Goal: Task Accomplishment & Management: Complete application form

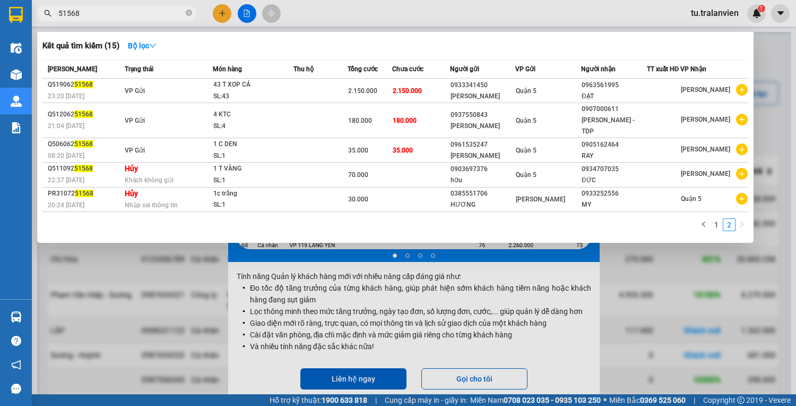
click at [218, 12] on div at bounding box center [398, 203] width 796 height 406
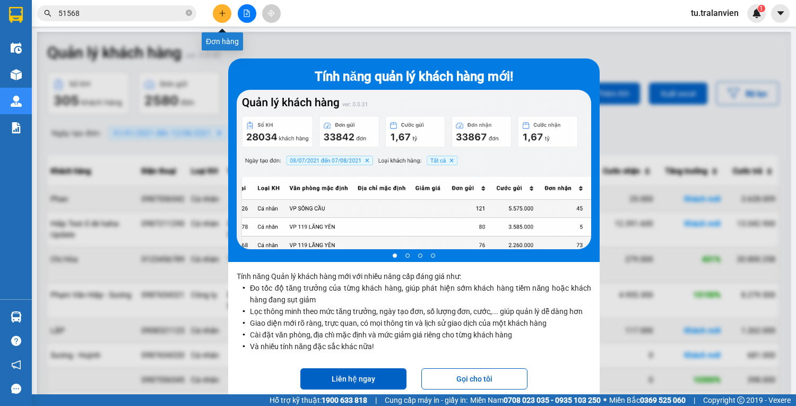
click at [219, 12] on icon "plus" at bounding box center [222, 13] width 7 height 7
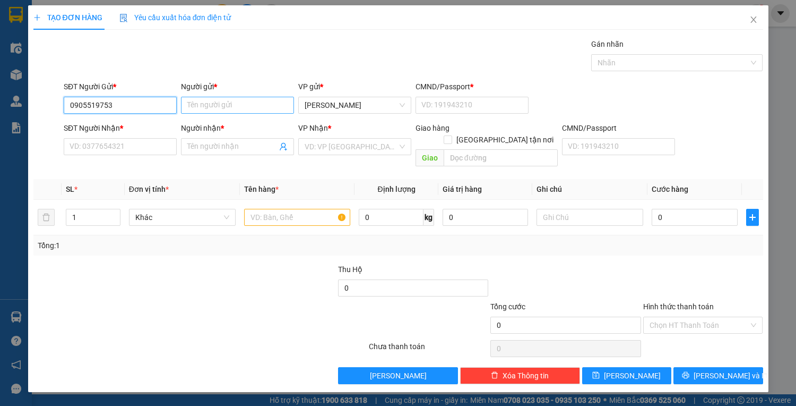
type input "0905519753"
click at [205, 101] on input "Người gửi *" at bounding box center [237, 105] width 113 height 17
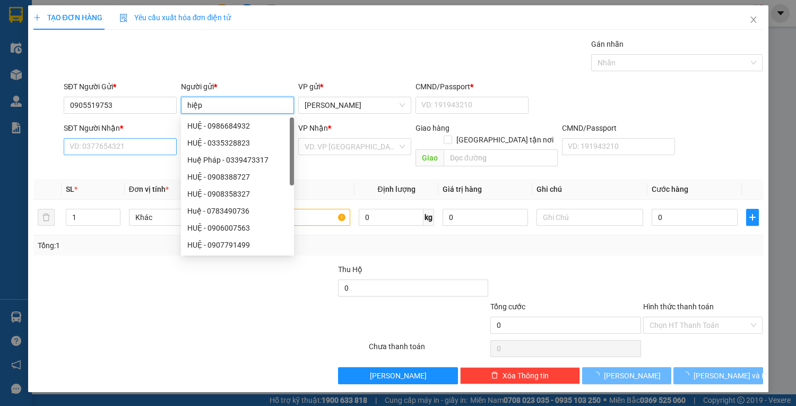
type input "hiệp"
click at [132, 151] on input "SĐT Người Nhận *" at bounding box center [120, 146] width 113 height 17
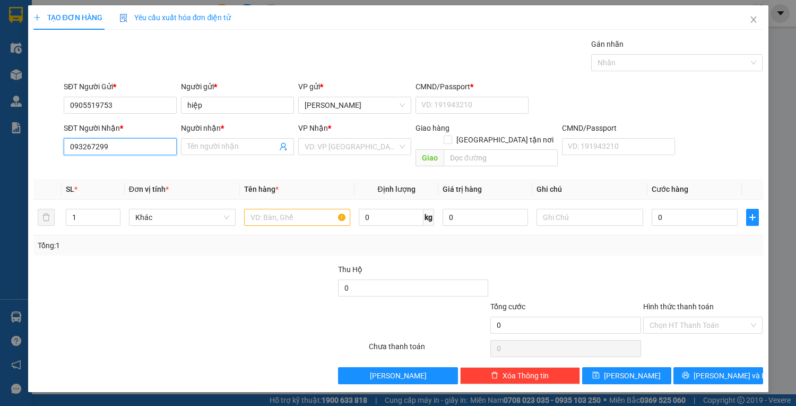
type input "0932672994"
click at [157, 160] on div "0932672994 - HIỀN" at bounding box center [120, 167] width 113 height 17
type input "HIỀN"
type input "0932672994"
click at [288, 209] on input "text" at bounding box center [297, 217] width 107 height 17
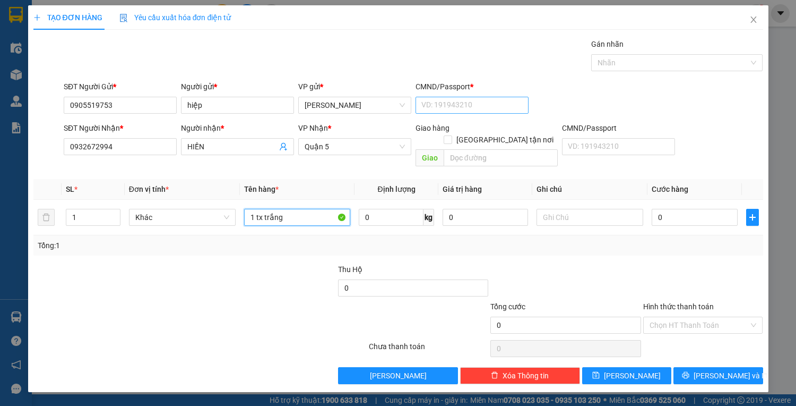
type input "1 tx trắng"
click at [481, 99] on input "CMND/Passport *" at bounding box center [472, 105] width 113 height 17
type input "1"
click at [684, 209] on input "0" at bounding box center [694, 217] width 85 height 17
type input "6"
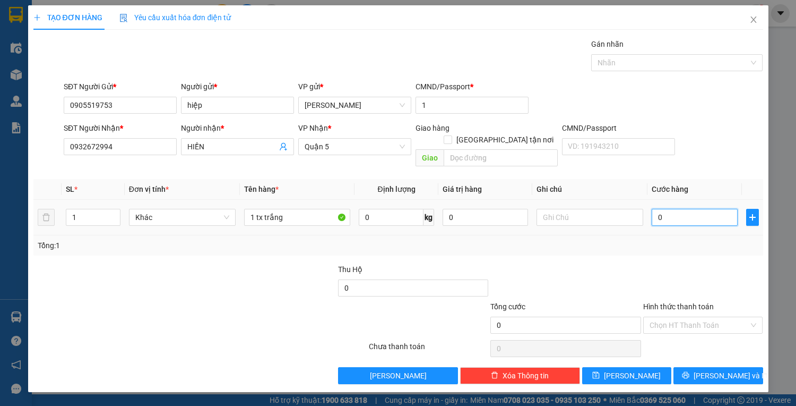
type input "6"
type input "60"
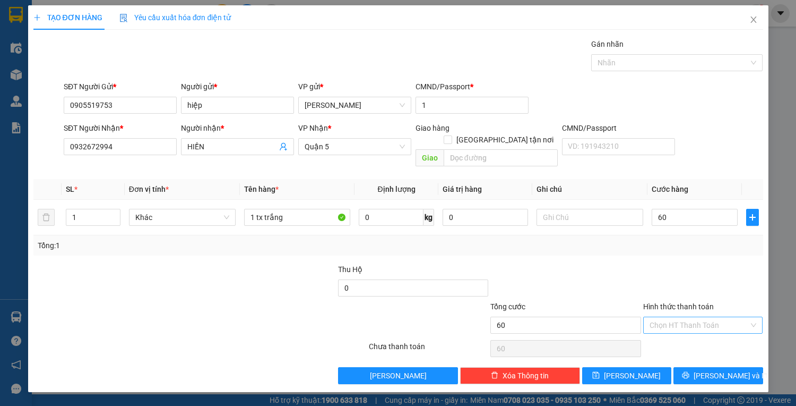
type input "60.000"
click at [704, 317] on input "Hình thức thanh toán" at bounding box center [700, 325] width 100 height 16
click at [700, 331] on div "Tại văn phòng" at bounding box center [703, 333] width 107 height 12
type input "0"
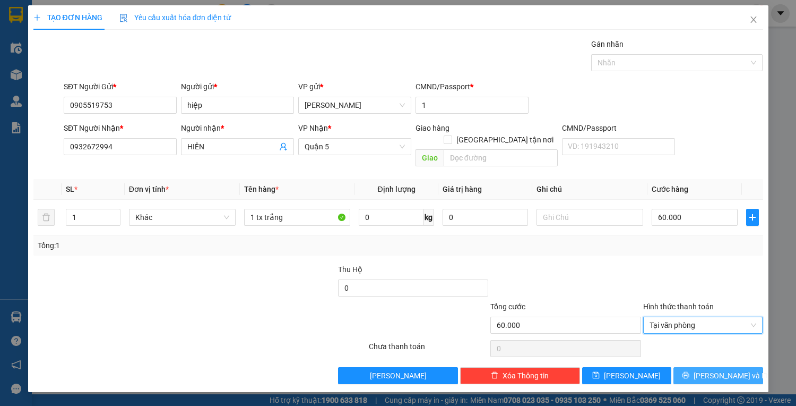
click at [689, 371] on icon "printer" at bounding box center [685, 374] width 7 height 7
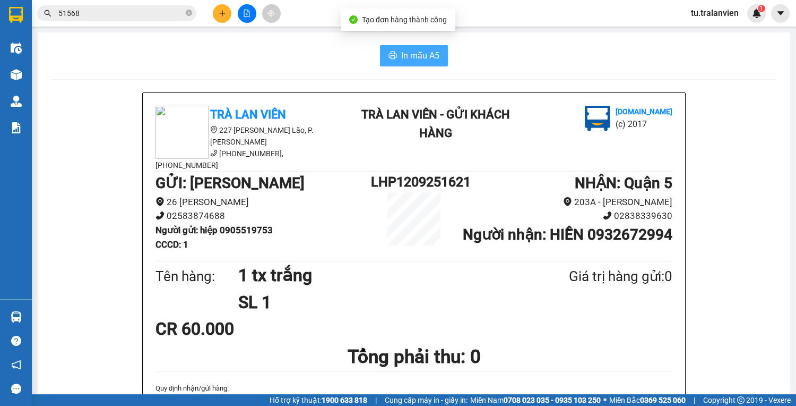
click at [409, 54] on span "In mẫu A5" at bounding box center [420, 55] width 38 height 13
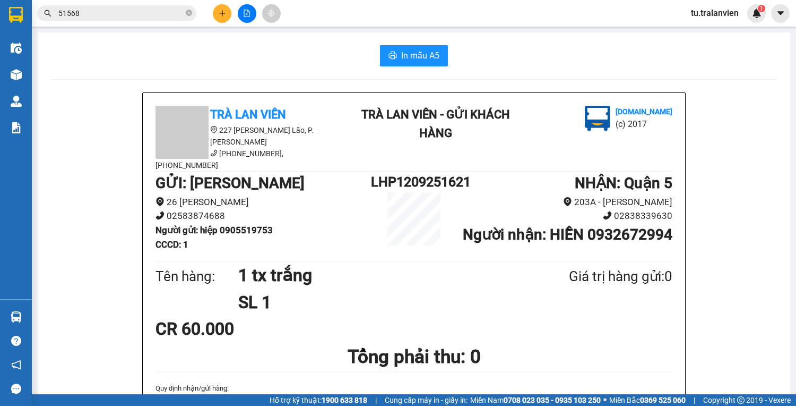
click at [119, 12] on input "51568" at bounding box center [120, 13] width 125 height 12
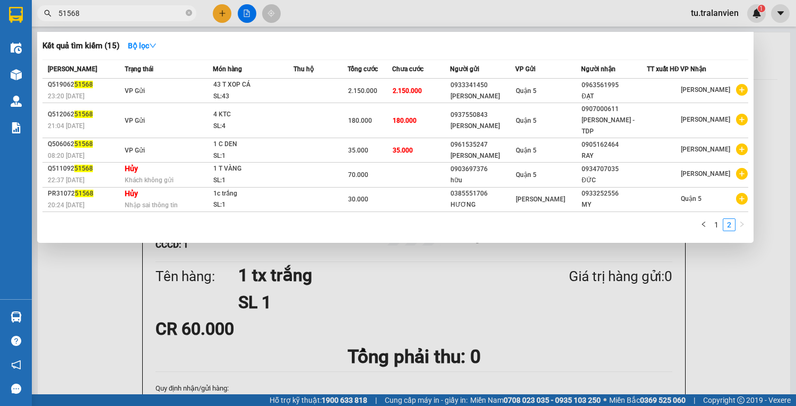
click at [119, 12] on input "51568" at bounding box center [120, 13] width 125 height 12
paste input "Q53008252255"
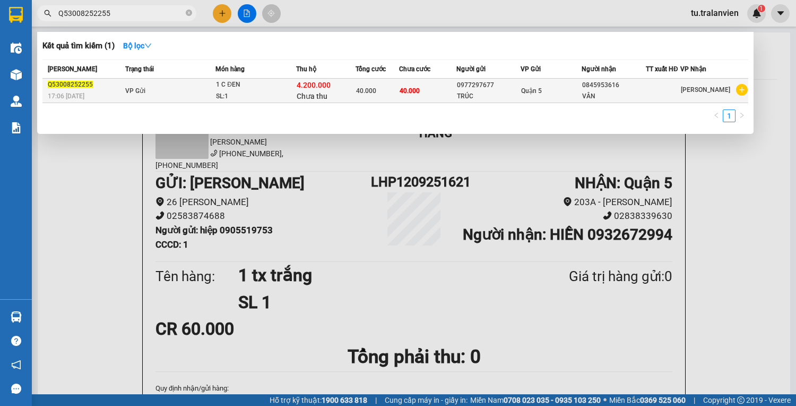
type input "Q53008252255"
click at [227, 87] on div "1 C ĐEN" at bounding box center [256, 85] width 80 height 12
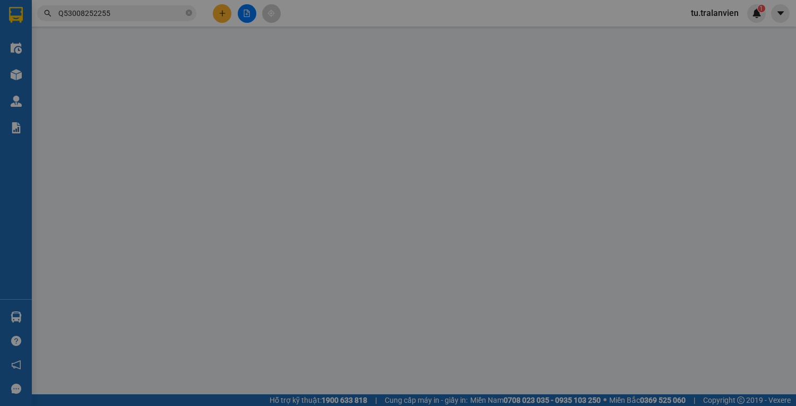
type input "0977297677"
type input "TRÚC"
type input "123456789"
type input "0845953616"
type input "VÂN"
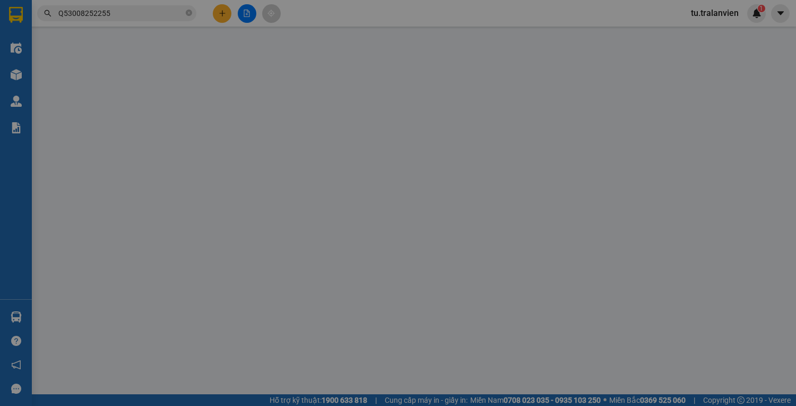
type input "4.200.000"
type input "40.000"
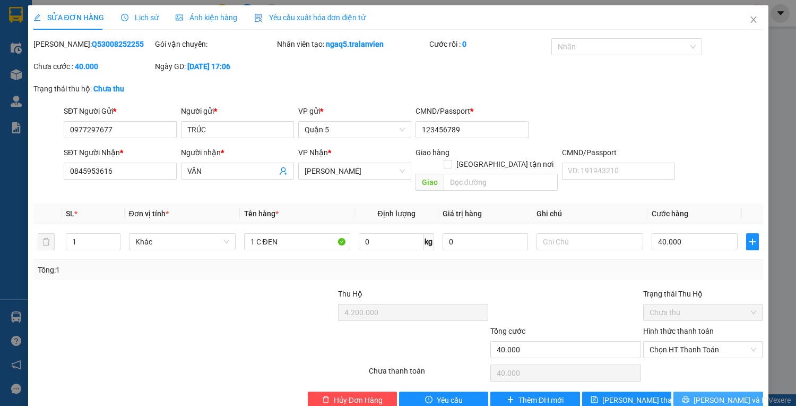
click at [723, 394] on span "[PERSON_NAME] và In" at bounding box center [731, 400] width 74 height 12
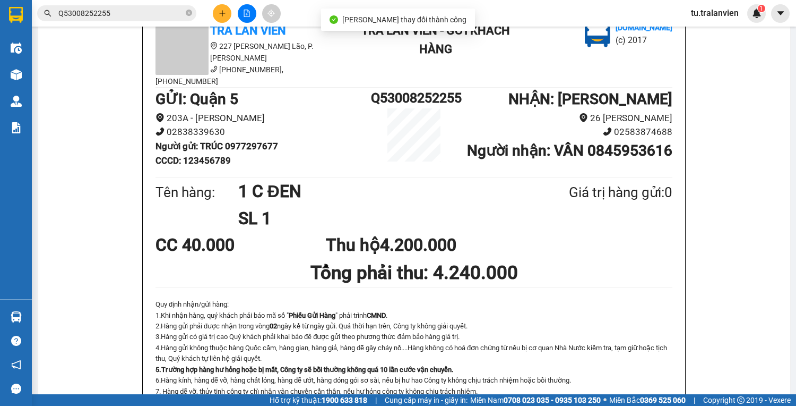
scroll to position [85, 0]
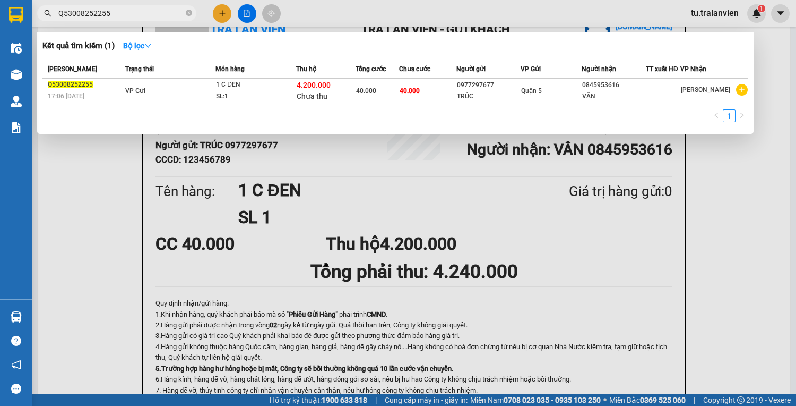
click at [136, 6] on span "Q53008252255" at bounding box center [116, 13] width 159 height 16
click at [146, 16] on input "Q53008252255" at bounding box center [120, 13] width 125 height 12
paste input "6"
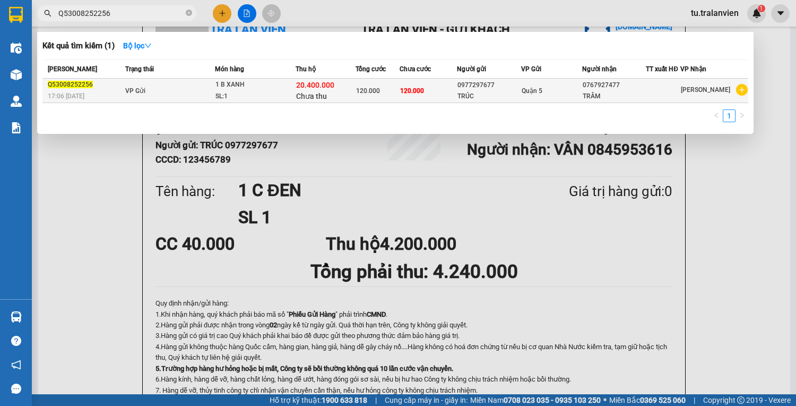
type input "Q53008252256"
click at [310, 97] on span "Chưa thu" at bounding box center [311, 96] width 31 height 8
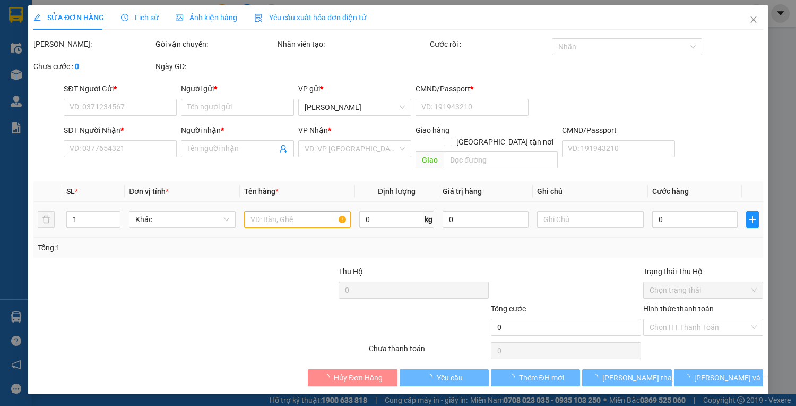
type input "0977297677"
type input "TRÚC"
type input "123456789"
type input "0767927477"
type input "TRÂM"
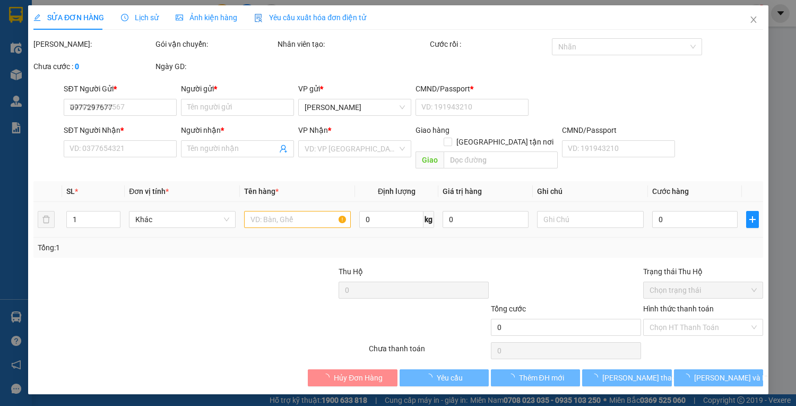
type input "20.400.000"
type input "120.000"
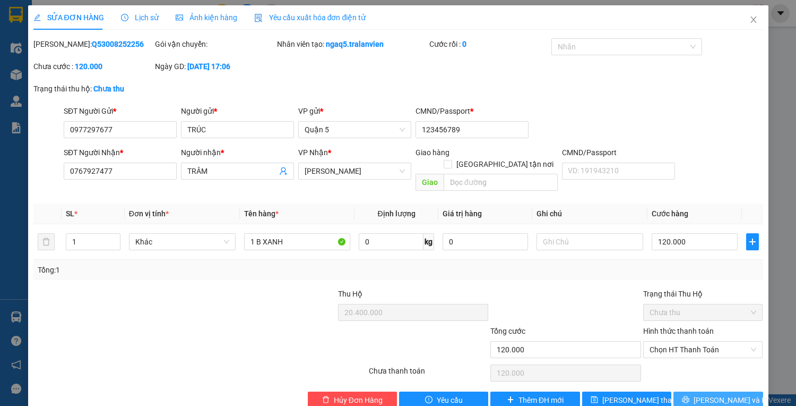
click at [689, 396] on icon "printer" at bounding box center [686, 399] width 7 height 7
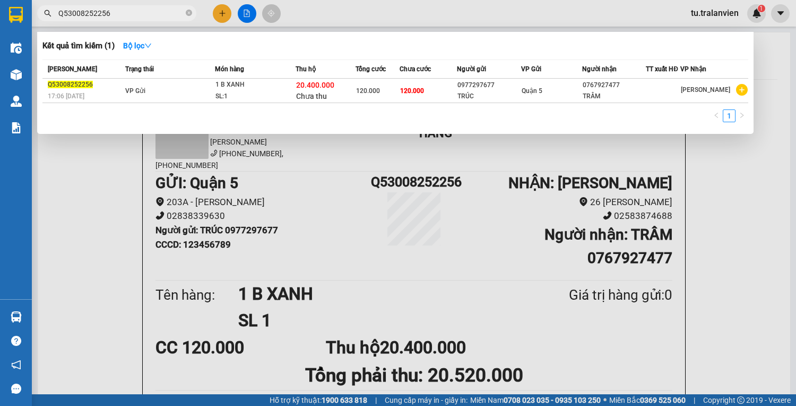
click at [123, 20] on span "Q53008252256" at bounding box center [116, 13] width 159 height 16
click at [121, 17] on input "Q53008252256" at bounding box center [120, 13] width 125 height 12
paste input "99"
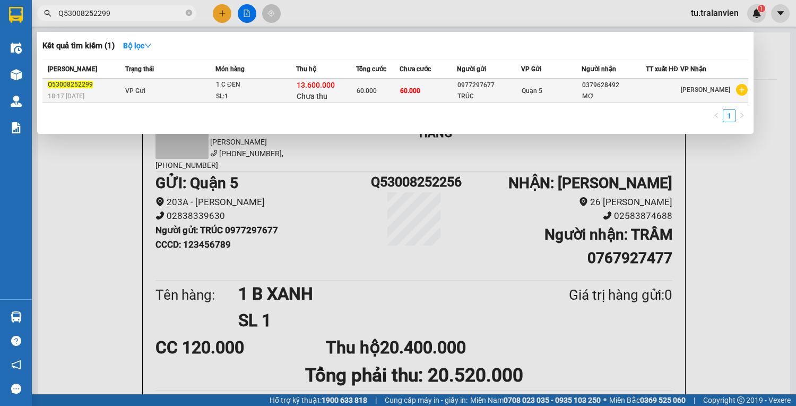
type input "Q53008252299"
click at [310, 94] on span "Chưa thu" at bounding box center [312, 96] width 31 height 8
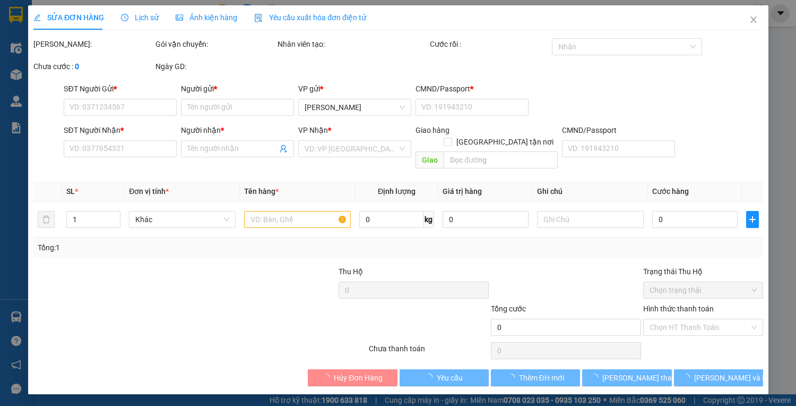
type input "0977297677"
type input "TRÚC"
type input "123456789"
type input "0379628492"
type input "MƠ"
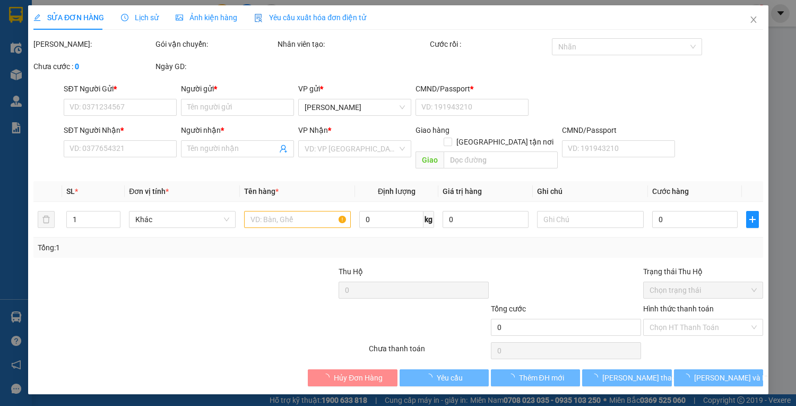
type input "13.600.000"
type input "60.000"
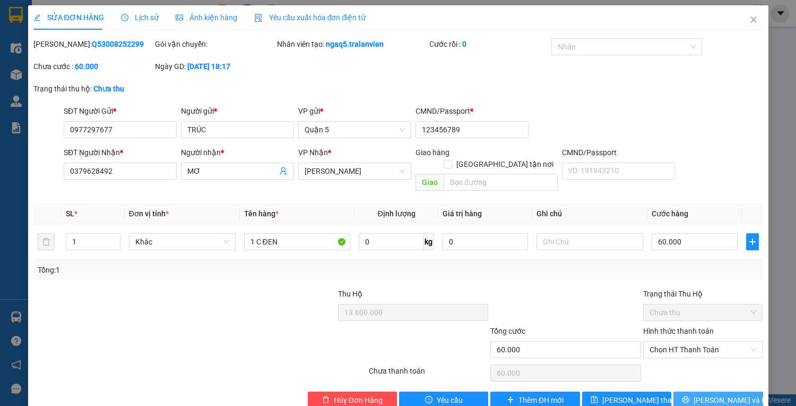
click at [718, 394] on span "[PERSON_NAME] và In" at bounding box center [731, 400] width 74 height 12
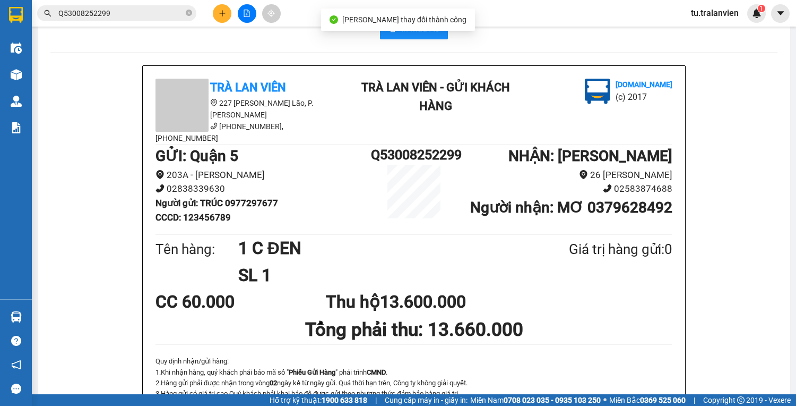
scroll to position [42, 0]
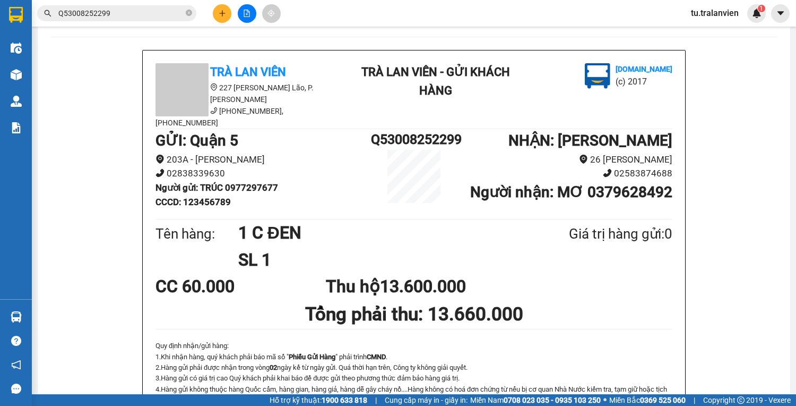
click at [203, 404] on div "Hỗ trợ kỹ thuật: 1900 633 818 | Cung cấp máy in - giấy in: [GEOGRAPHIC_DATA] 07…" at bounding box center [395, 400] width 791 height 12
click at [218, 19] on button at bounding box center [222, 13] width 19 height 19
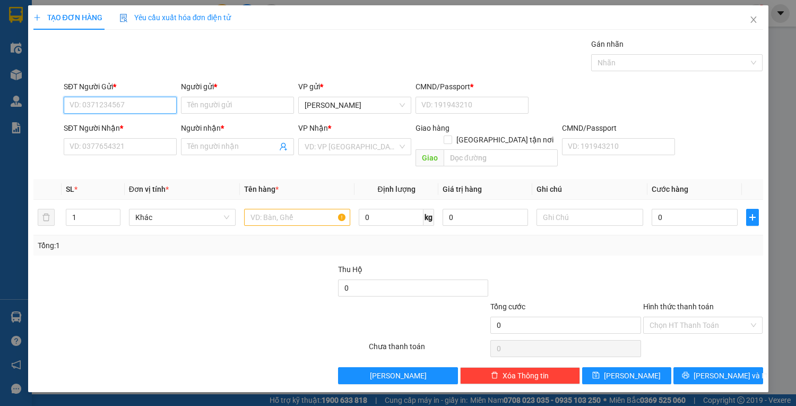
click at [154, 110] on input "SĐT Người Gửi *" at bounding box center [120, 105] width 113 height 17
type input "0898257898"
click at [221, 97] on input "Người gửi *" at bounding box center [237, 105] width 113 height 17
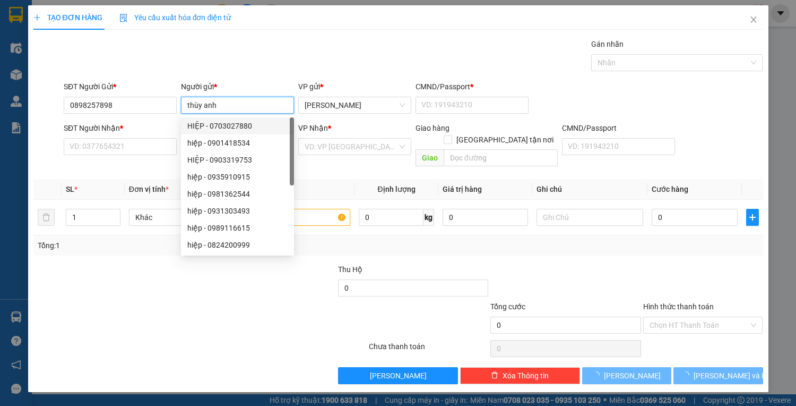
type input "thùy anh"
click at [144, 125] on div "SĐT Người Nhận *" at bounding box center [120, 128] width 113 height 12
click at [144, 138] on input "SĐT Người Nhận *" at bounding box center [120, 146] width 113 height 17
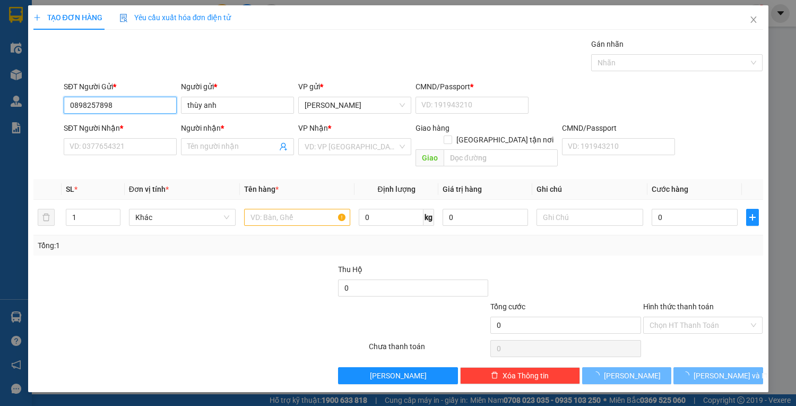
click at [140, 106] on input "0898257898" at bounding box center [120, 105] width 113 height 17
click at [146, 140] on input "SĐT Người Nhận *" at bounding box center [120, 146] width 113 height 17
paste input "0898257898"
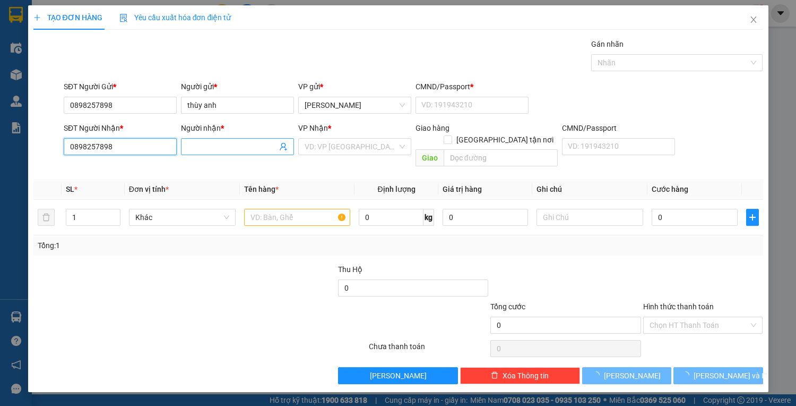
type input "0898257898"
click at [240, 151] on input "Người nhận *" at bounding box center [232, 147] width 90 height 12
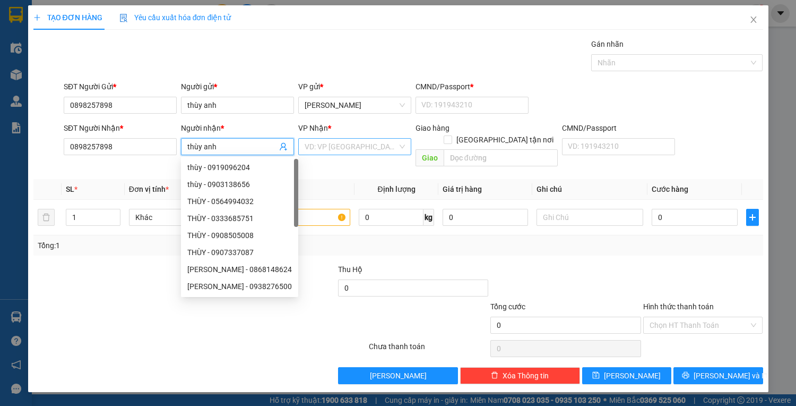
type input "thùy anh"
click at [311, 150] on input "search" at bounding box center [351, 147] width 93 height 16
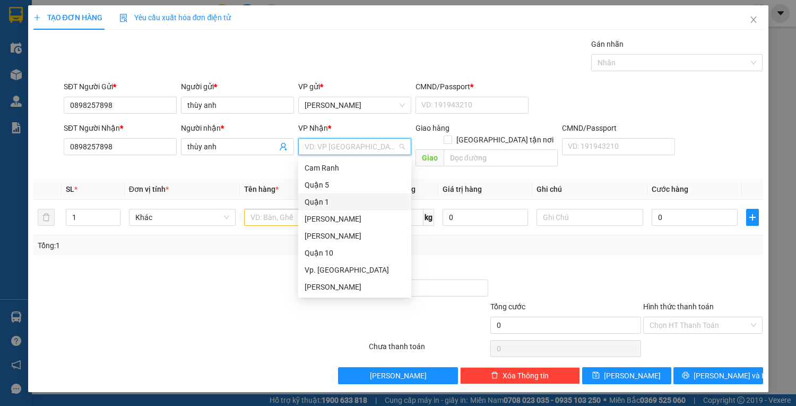
click at [337, 200] on div "Quận 1" at bounding box center [355, 202] width 100 height 12
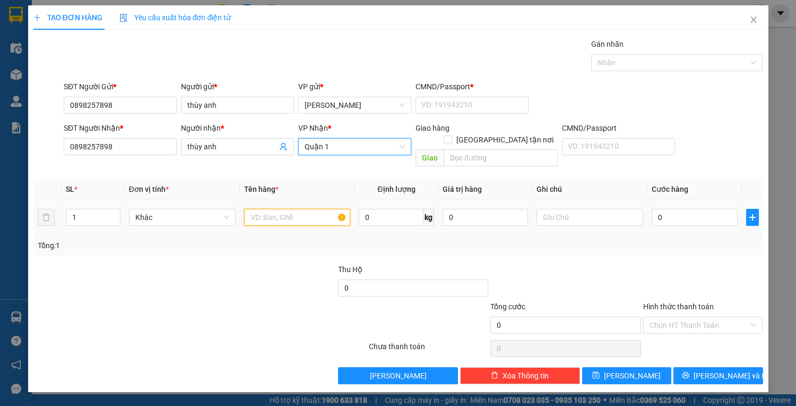
click at [266, 209] on input "text" at bounding box center [297, 217] width 107 height 17
click at [437, 106] on input "CMND/Passport *" at bounding box center [472, 105] width 113 height 17
type input "1"
click at [305, 209] on input "text" at bounding box center [297, 217] width 107 height 17
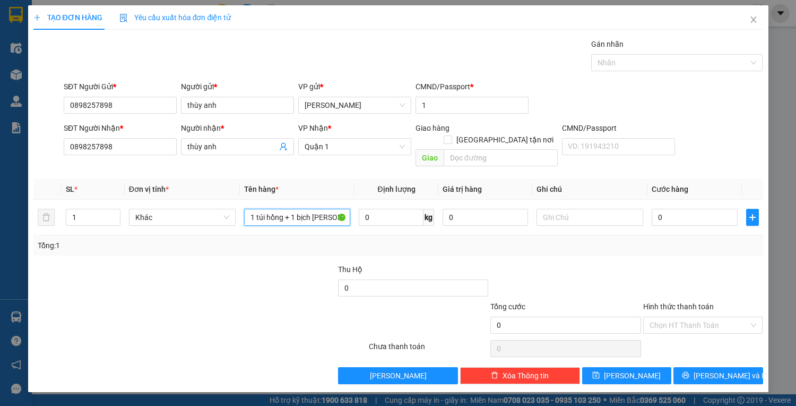
scroll to position [0, 4]
type input "1 túi hồng + 1 bịch nilon xanh"
click at [696, 301] on div "Hình thức thanh toán" at bounding box center [703, 308] width 120 height 16
click at [697, 317] on input "Hình thức thanh toán" at bounding box center [700, 325] width 100 height 16
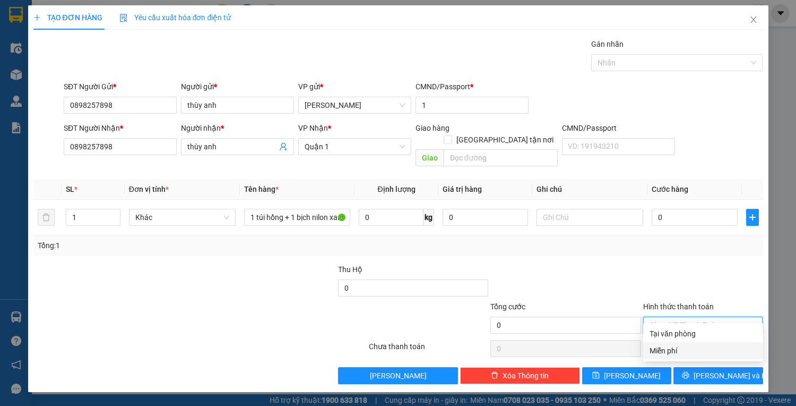
click at [698, 352] on div "Miễn phí" at bounding box center [703, 350] width 107 height 12
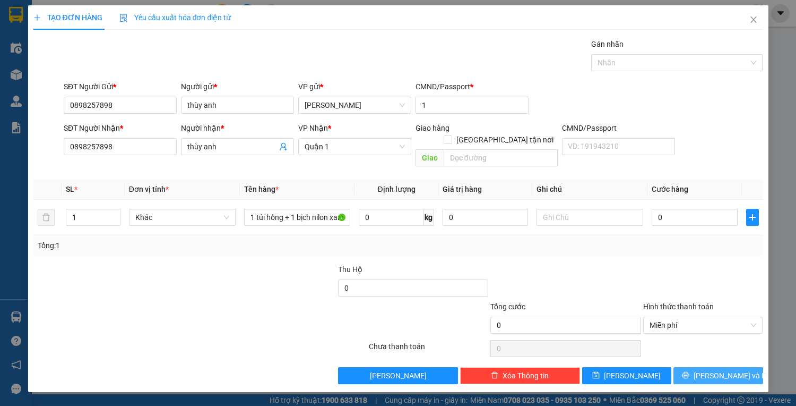
click at [689, 371] on icon "printer" at bounding box center [685, 374] width 7 height 7
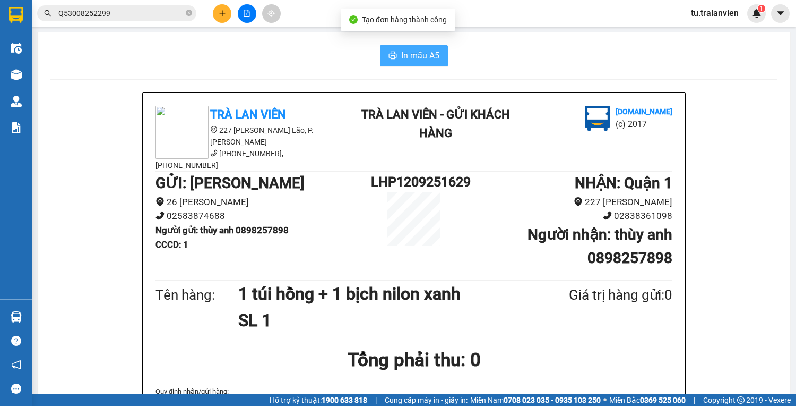
click at [435, 49] on span "In mẫu A5" at bounding box center [420, 55] width 38 height 13
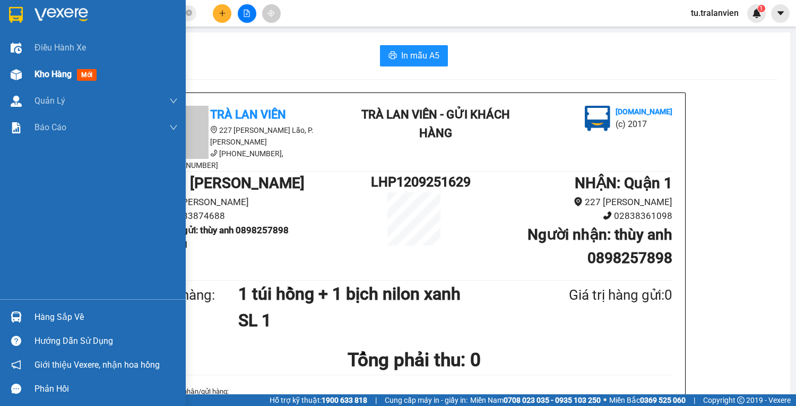
click at [24, 83] on div "Kho hàng mới" at bounding box center [93, 74] width 186 height 27
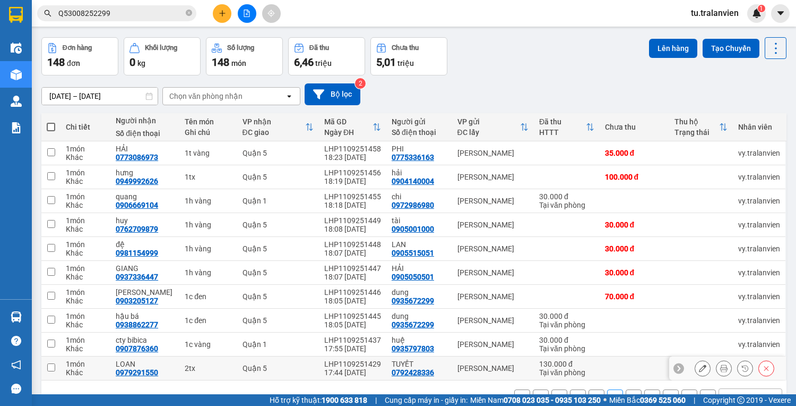
scroll to position [64, 0]
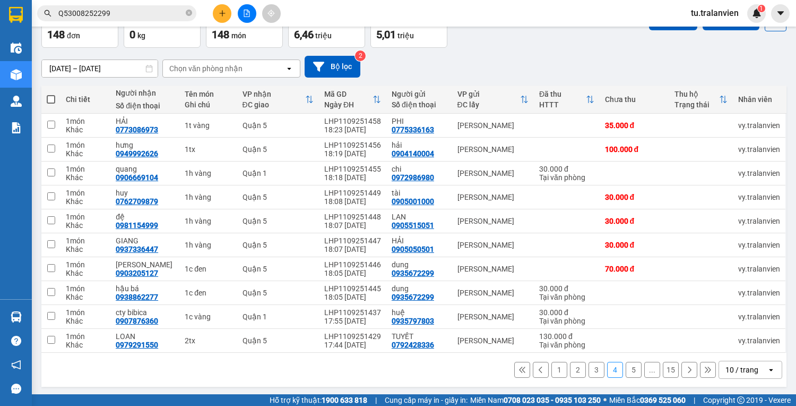
click at [551, 369] on button "1" at bounding box center [559, 369] width 16 height 16
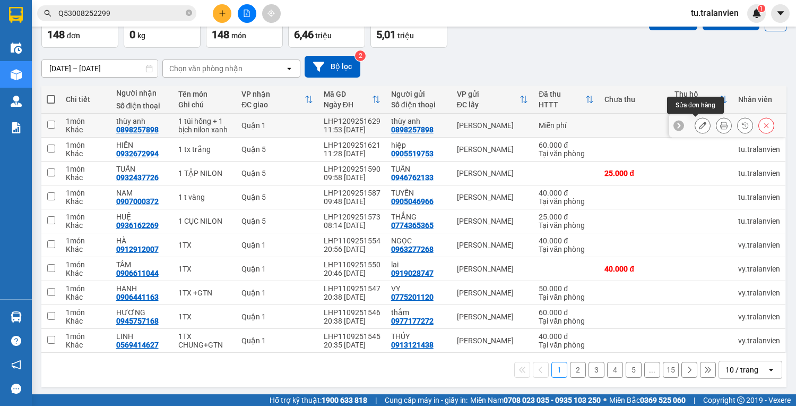
click at [699, 125] on icon at bounding box center [702, 125] width 7 height 7
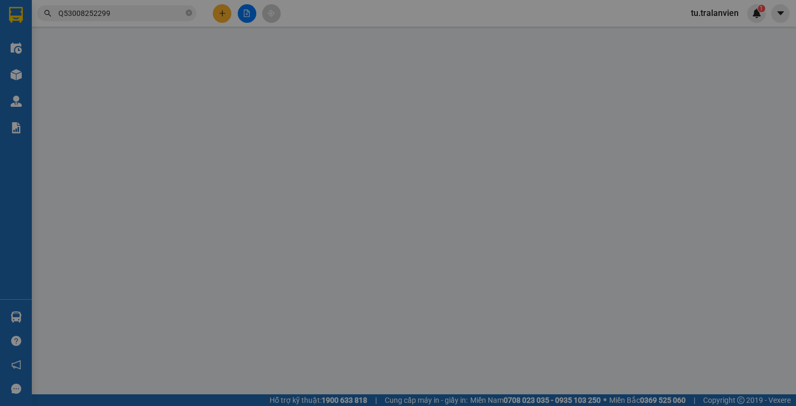
type input "0898257898"
type input "thùy anh"
type input "1"
type input "0898257898"
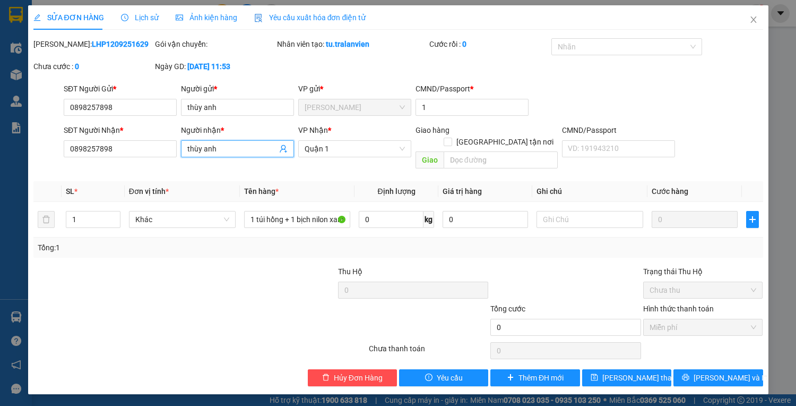
click at [256, 151] on input "thùy anh" at bounding box center [232, 149] width 90 height 12
type input "thùy anh vp"
click at [240, 108] on input "thùy anh" at bounding box center [237, 107] width 113 height 17
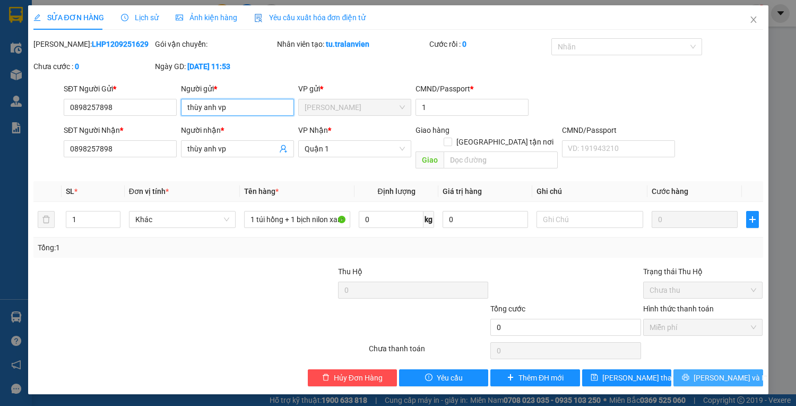
type input "thùy anh vp"
click at [690, 369] on button "[PERSON_NAME] và In" at bounding box center [718, 377] width 89 height 17
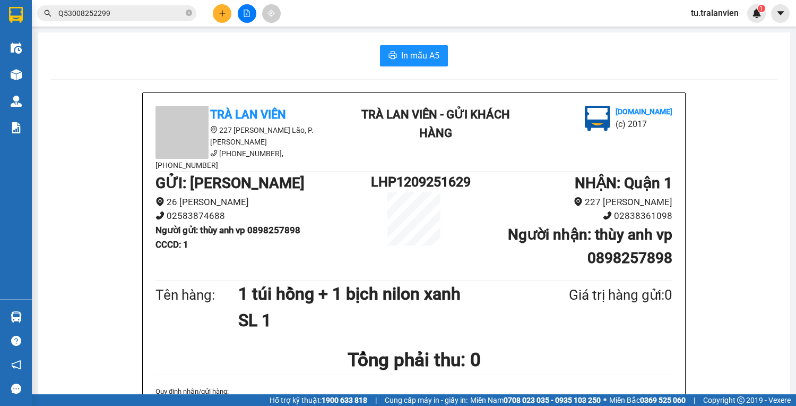
click at [272, 262] on div "GỬI : [PERSON_NAME] 26 [PERSON_NAME] 02583874688 Người gửi : thùy anh vp 089825…" at bounding box center [414, 224] width 517 height 106
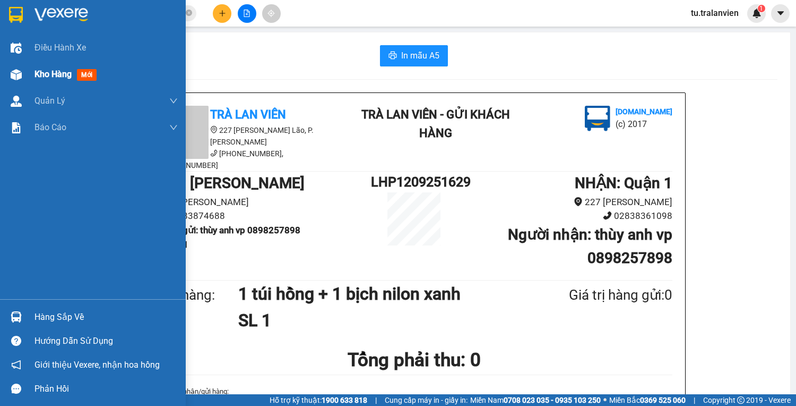
click at [11, 72] on img at bounding box center [16, 74] width 11 height 11
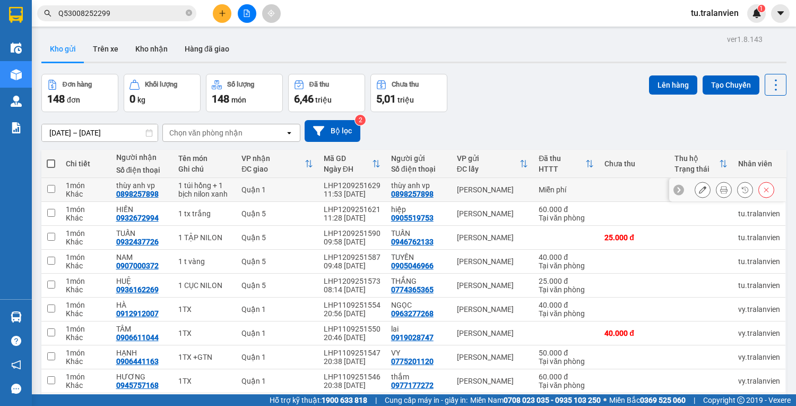
click at [720, 190] on icon at bounding box center [723, 189] width 7 height 7
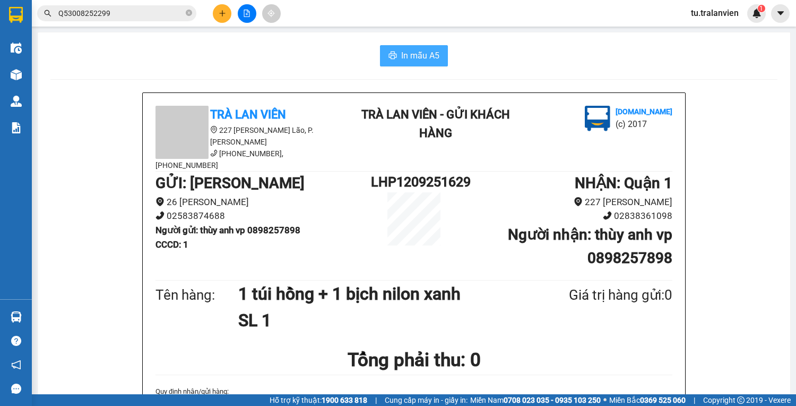
click at [420, 47] on button "In mẫu A5" at bounding box center [414, 55] width 68 height 21
